Goal: Communication & Community: Answer question/provide support

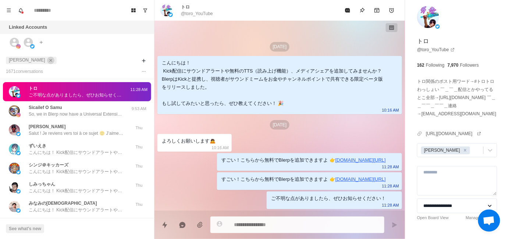
click at [48, 62] on icon "close" at bounding box center [50, 60] width 5 height 5
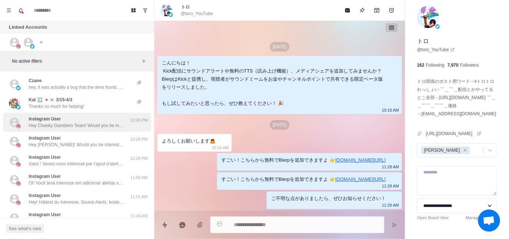
click at [81, 124] on p "Hey Cheeky Gamblers Team! Would you be interested in adding sound alerts, free …" at bounding box center [77, 125] width 96 height 7
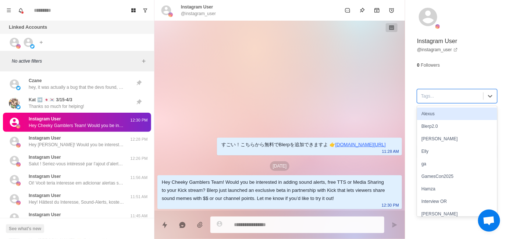
click at [426, 99] on div at bounding box center [450, 96] width 59 height 8
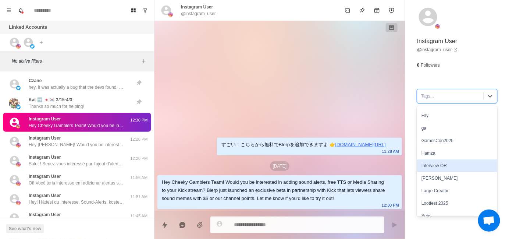
scroll to position [37, 0]
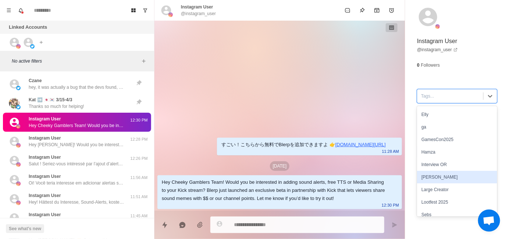
click at [433, 178] on div "[PERSON_NAME]" at bounding box center [457, 177] width 80 height 13
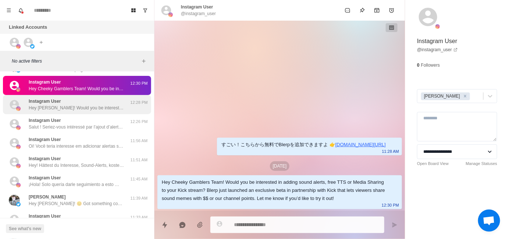
click at [54, 109] on p "Hey [PERSON_NAME]! Would you be interested in adding sound alerts, free TTS or …" at bounding box center [77, 108] width 96 height 7
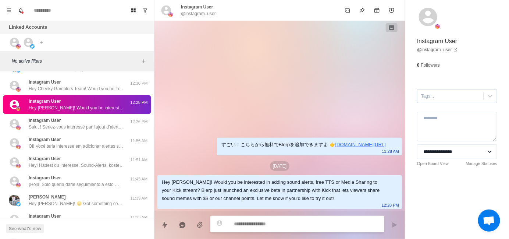
click at [430, 97] on div at bounding box center [450, 96] width 59 height 8
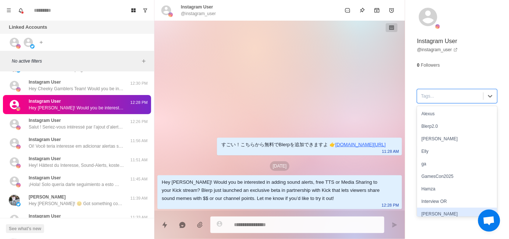
click at [432, 211] on div "[PERSON_NAME]" at bounding box center [457, 214] width 80 height 13
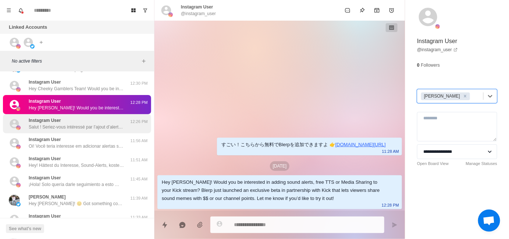
click at [60, 117] on div "Instagram User Salut ! Seriez-vous intéressé par l’ajout d’alertes sonores, de …" at bounding box center [77, 123] width 96 height 13
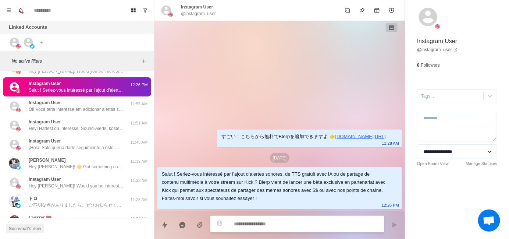
scroll to position [0, 0]
click at [281, 106] on div "すごい！こちらから無料でBlerpを追加できますよ 👉 [DOMAIN_NAME][URL] 11:28 AM [DATE] Salut ! Seriez-v…" at bounding box center [280, 116] width 251 height 190
click at [440, 98] on div at bounding box center [450, 96] width 59 height 8
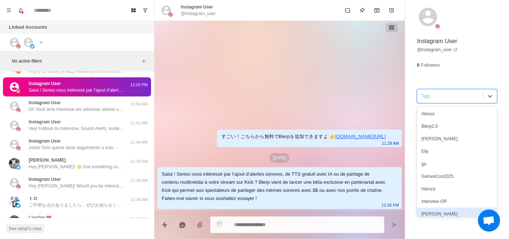
click at [442, 211] on div "[PERSON_NAME]" at bounding box center [457, 214] width 80 height 13
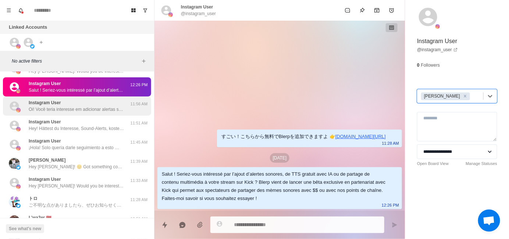
click at [92, 109] on p "Oi! Você teria interesse em adicionar alertas sonoros, TTS com IA grátis ou com…" at bounding box center [77, 109] width 96 height 7
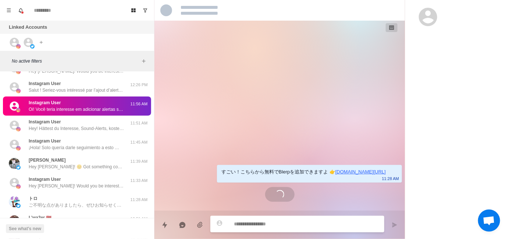
type textarea "*"
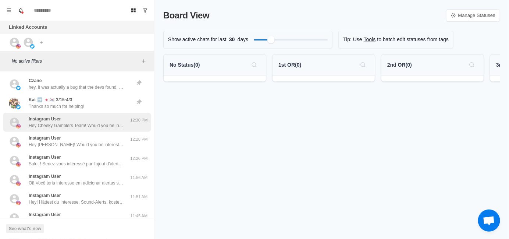
click at [82, 126] on p "Hey Cheeky Gamblers Team! Would you be interested in adding sound alerts, free …" at bounding box center [77, 125] width 96 height 7
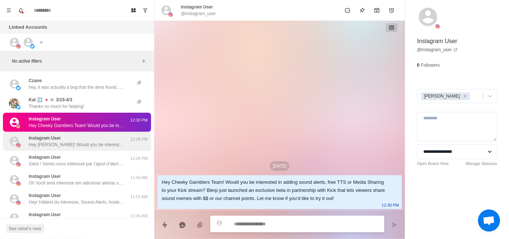
click at [80, 140] on div "Instagram User Hey Dawidek! Would you be interested in adding sound alerts, fre…" at bounding box center [77, 141] width 96 height 13
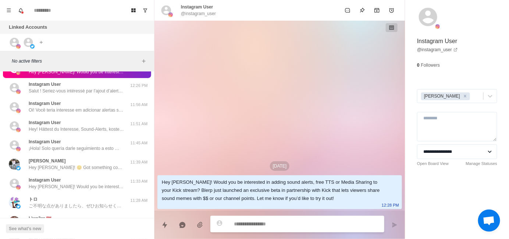
scroll to position [74, 0]
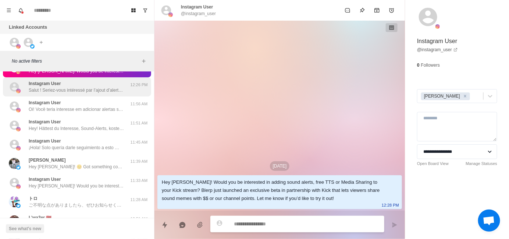
click at [77, 93] on div "Instagram User Salut ! Seriez-vous intéressé par l’ajout d’alertes sonores, de …" at bounding box center [77, 86] width 148 height 19
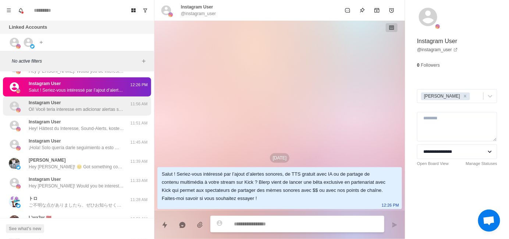
click at [77, 104] on div "Instagram User Oi! Você teria interesse em adicionar alertas sonoros, TTS com I…" at bounding box center [77, 105] width 96 height 13
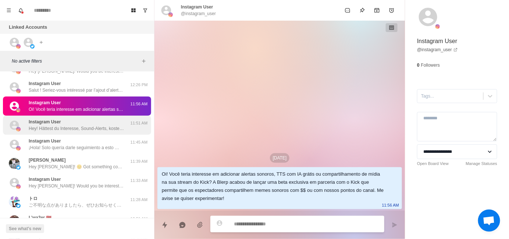
click at [78, 120] on div "Instagram User Hey! Hättest du Interesse, Sound-Alerts, kostenloses TTS oder Me…" at bounding box center [77, 125] width 96 height 13
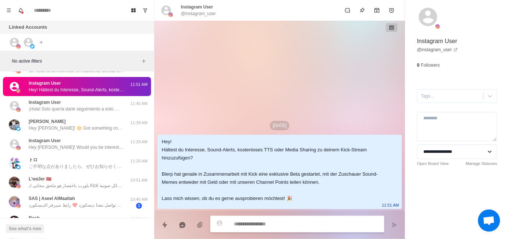
scroll to position [110, 0]
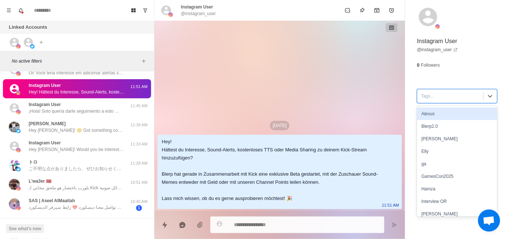
click at [442, 95] on div at bounding box center [450, 96] width 59 height 8
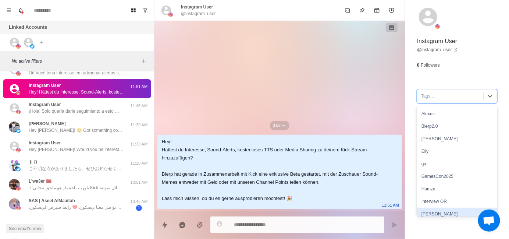
click at [435, 215] on div "[PERSON_NAME]" at bounding box center [457, 214] width 80 height 13
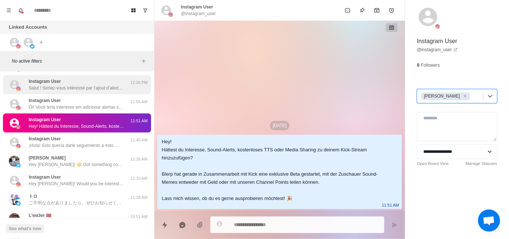
scroll to position [74, 0]
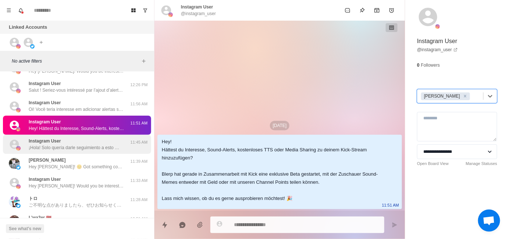
click at [77, 143] on div "Instagram User ¡Hola! Solo quería darle seguimiento a esto 🙂 Me encantaría cono…" at bounding box center [77, 144] width 96 height 13
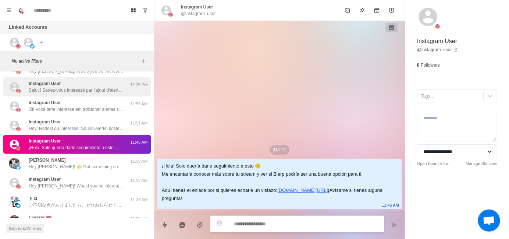
click at [77, 89] on p "Salut ! Seriez-vous intéressé par l’ajout d’alertes sonores, de TTS gratuit ave…" at bounding box center [77, 90] width 96 height 7
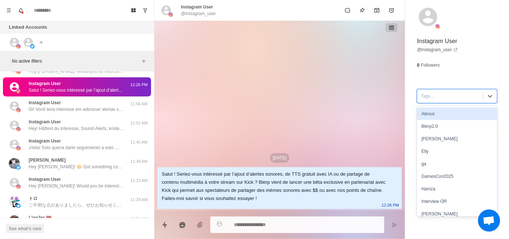
click at [435, 99] on div at bounding box center [450, 96] width 59 height 8
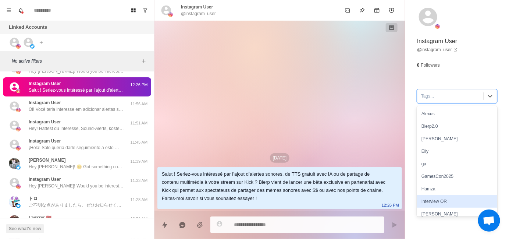
click at [437, 212] on div "[PERSON_NAME]" at bounding box center [457, 214] width 80 height 13
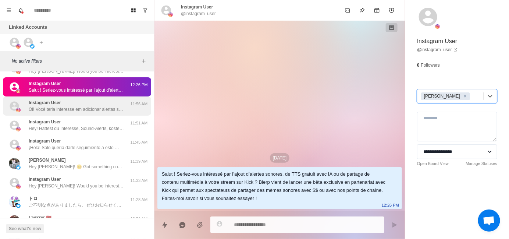
click at [82, 99] on div "Instagram User Oi! Você teria interesse em adicionar alertas sonoros, TTS com I…" at bounding box center [77, 105] width 96 height 13
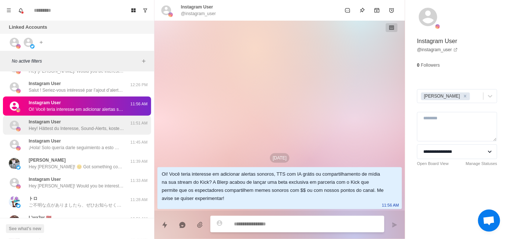
click at [84, 129] on p "Hey! Hättest du Interesse, Sound-Alerts, kostenloses TTS oder Media Sharing zu …" at bounding box center [77, 128] width 96 height 7
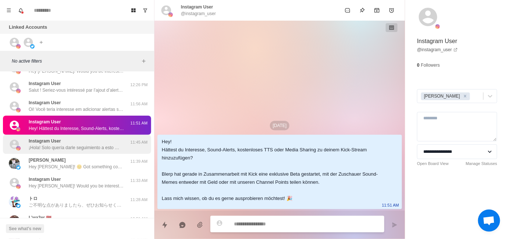
click at [85, 140] on div "Instagram User ¡Hola! Solo quería darle seguimiento a esto 🙂 Me encantaría cono…" at bounding box center [77, 144] width 96 height 13
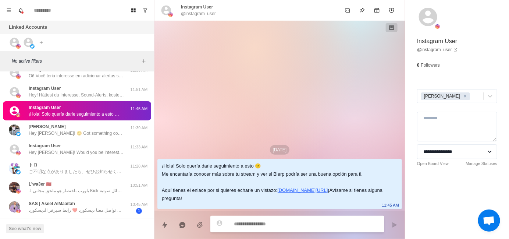
scroll to position [110, 0]
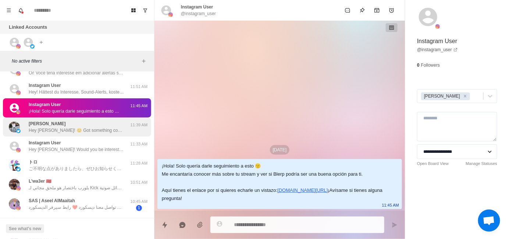
click at [66, 132] on p "Hey [PERSON_NAME]! 😊 Got something cool for your stream that could seriously le…" at bounding box center [77, 130] width 96 height 7
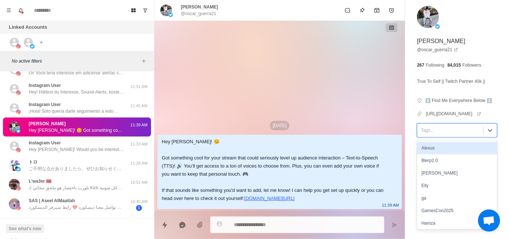
click at [427, 134] on div at bounding box center [450, 130] width 59 height 8
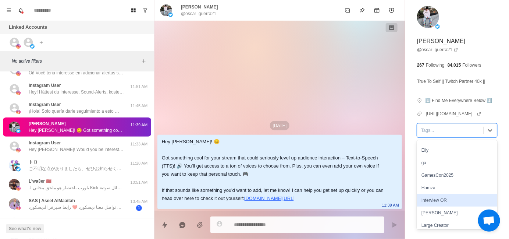
scroll to position [37, 0]
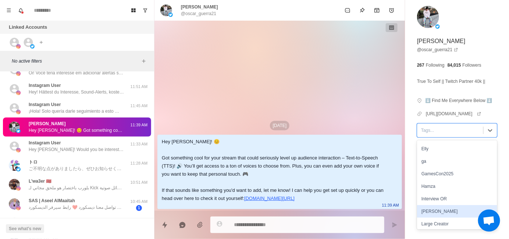
click at [437, 215] on div "[PERSON_NAME]" at bounding box center [457, 211] width 80 height 13
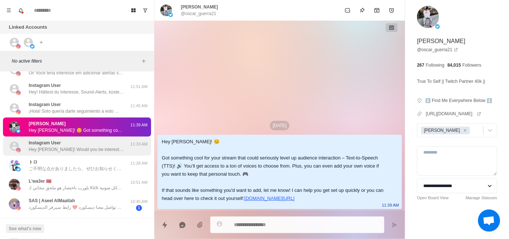
click at [81, 144] on div "Instagram User Hey Bruce! Would you be interested in adding sound alerts, free …" at bounding box center [77, 146] width 96 height 13
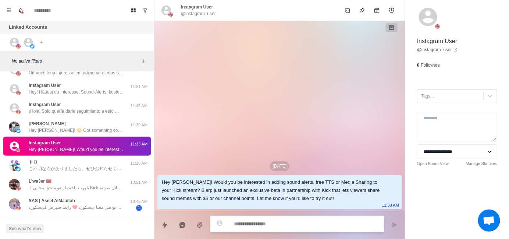
click at [428, 100] on div at bounding box center [450, 96] width 59 height 8
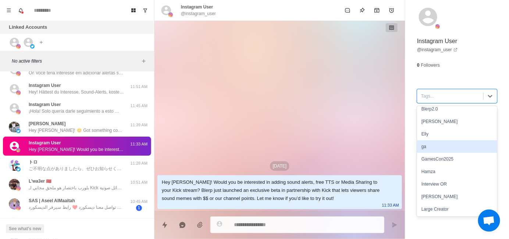
scroll to position [67, 0]
click at [445, 147] on div "[PERSON_NAME]" at bounding box center [457, 146] width 80 height 13
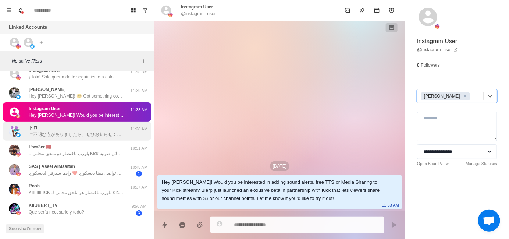
scroll to position [147, 0]
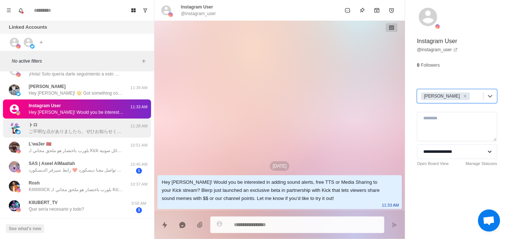
click at [66, 128] on p "ご不明な点がありましたら、ぜひお知らせください！" at bounding box center [77, 131] width 96 height 7
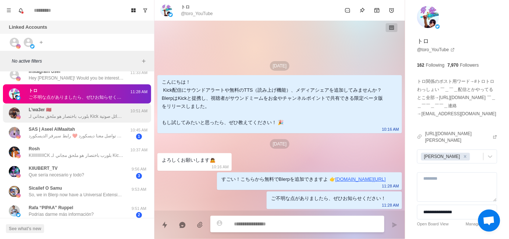
scroll to position [184, 0]
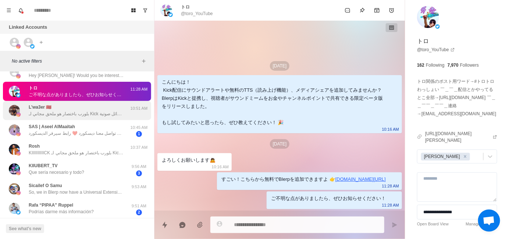
click at [83, 114] on p "بلورب باختصار هو ملحق مجاني لـ Kick يتيح لجمهورك إرسال رسائل صوتية (TTS) أو تشغ…" at bounding box center [77, 113] width 96 height 7
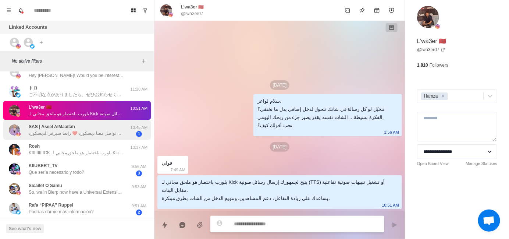
click at [78, 126] on div "SAS | Aseel AlMaaitah آهلا وسهلا نورت صفحتنا المتواضعه💜💜 للإستفسار عن البيج او …" at bounding box center [77, 129] width 96 height 13
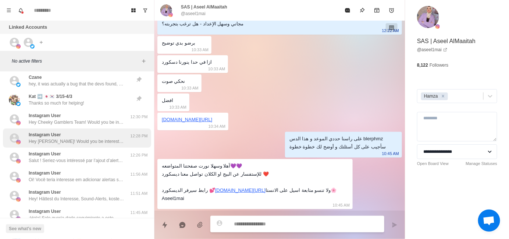
scroll to position [0, 0]
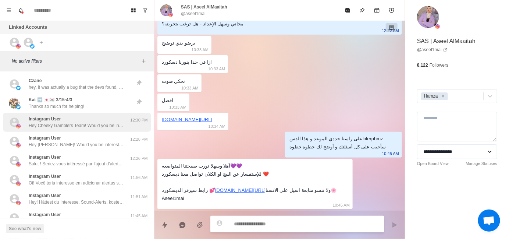
click at [69, 118] on div "Instagram User Hey Cheeky Gamblers Team! Would you be interested in adding soun…" at bounding box center [77, 122] width 96 height 13
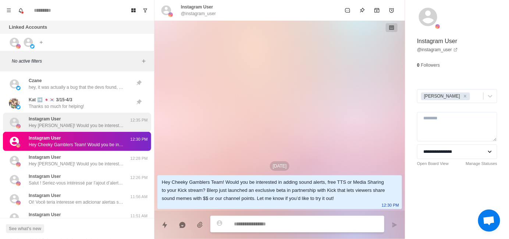
click at [78, 128] on p "Hey Katona! Would you be interested in adding sound alerts, free TTS or Media S…" at bounding box center [77, 125] width 96 height 7
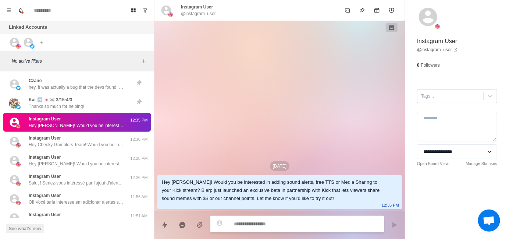
click at [437, 101] on div "Tags..." at bounding box center [451, 96] width 66 height 11
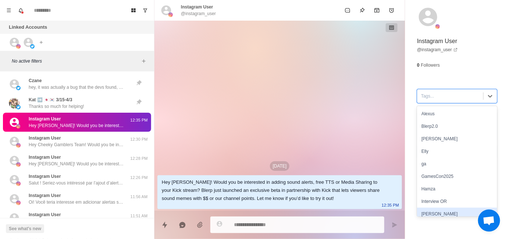
click at [429, 211] on div "[PERSON_NAME]" at bounding box center [457, 214] width 80 height 13
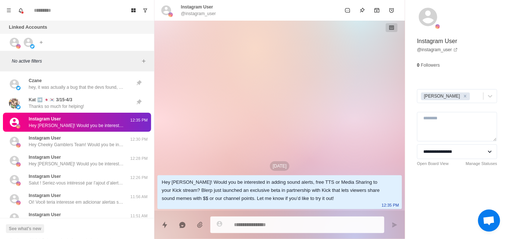
click at [269, 100] on div "Aug 29 Hey Katona! Would you be interested in adding sound alerts, free TTS or …" at bounding box center [280, 116] width 251 height 190
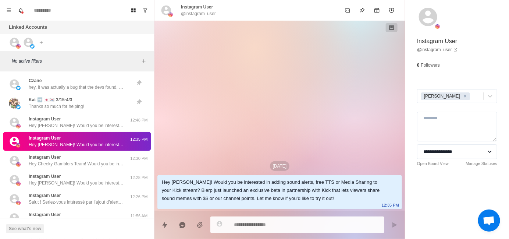
type textarea "*"
